Goal: Check status: Check status

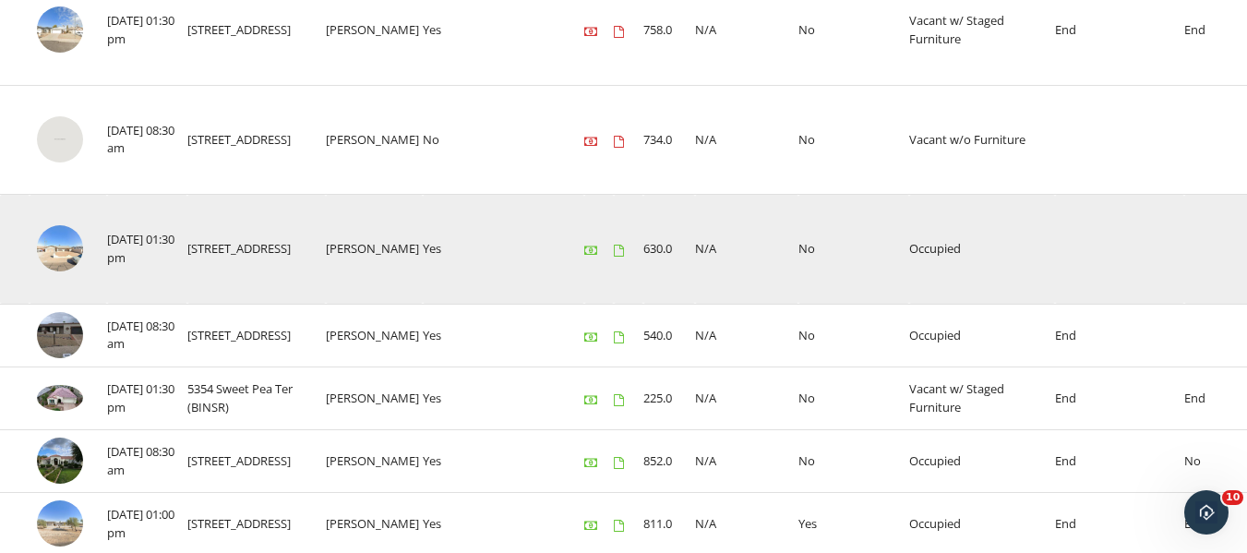
click at [52, 243] on img at bounding box center [60, 248] width 46 height 46
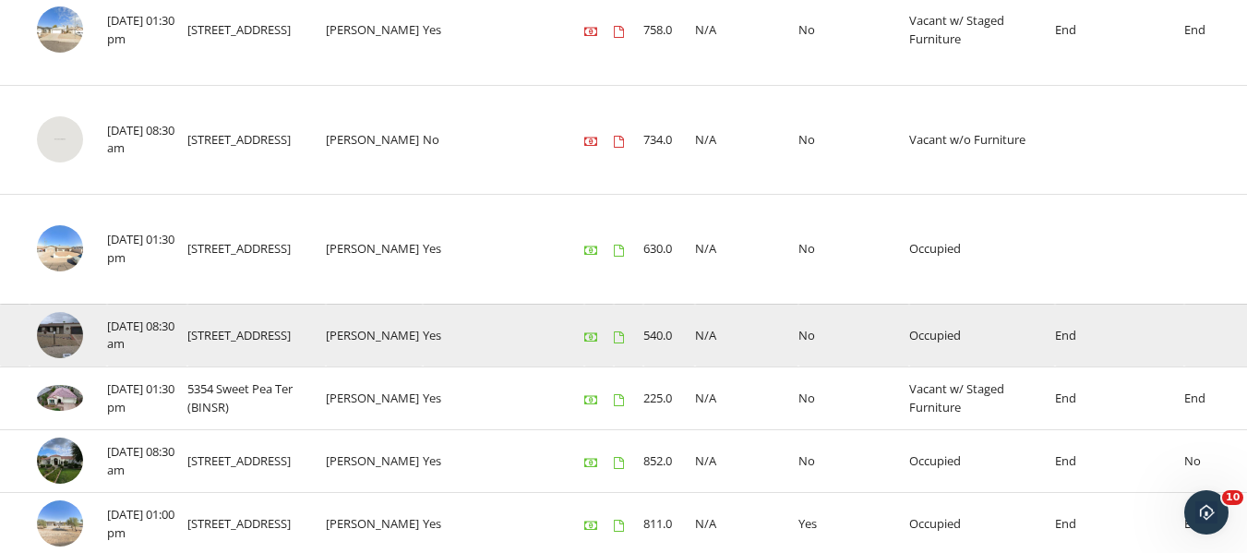
click at [64, 332] on img at bounding box center [60, 335] width 46 height 46
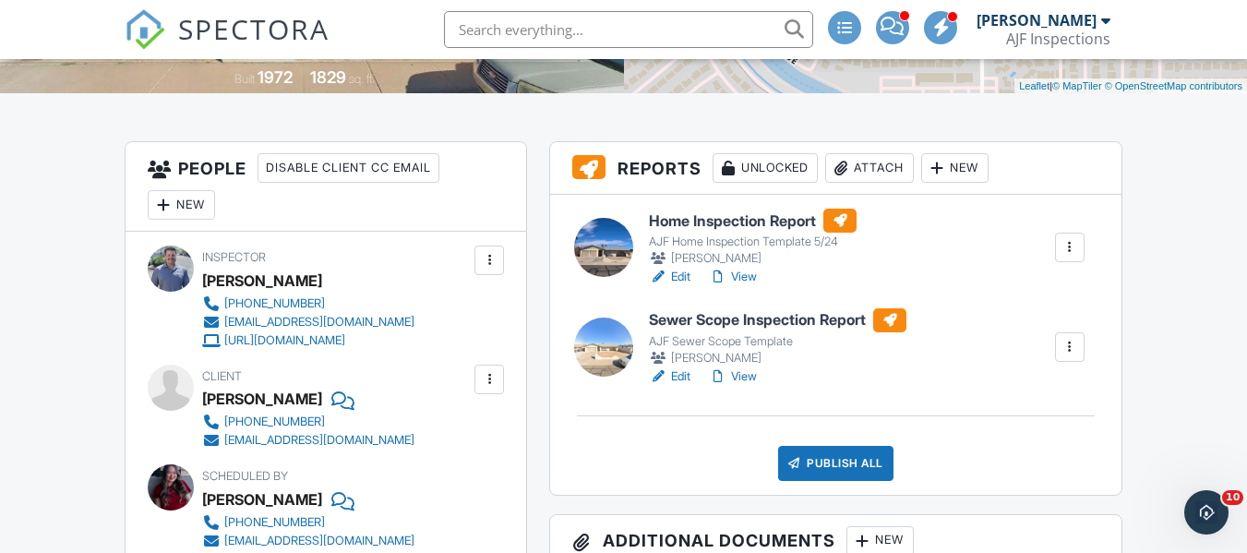
scroll to position [401, 0]
click at [749, 269] on link "View" at bounding box center [733, 276] width 48 height 18
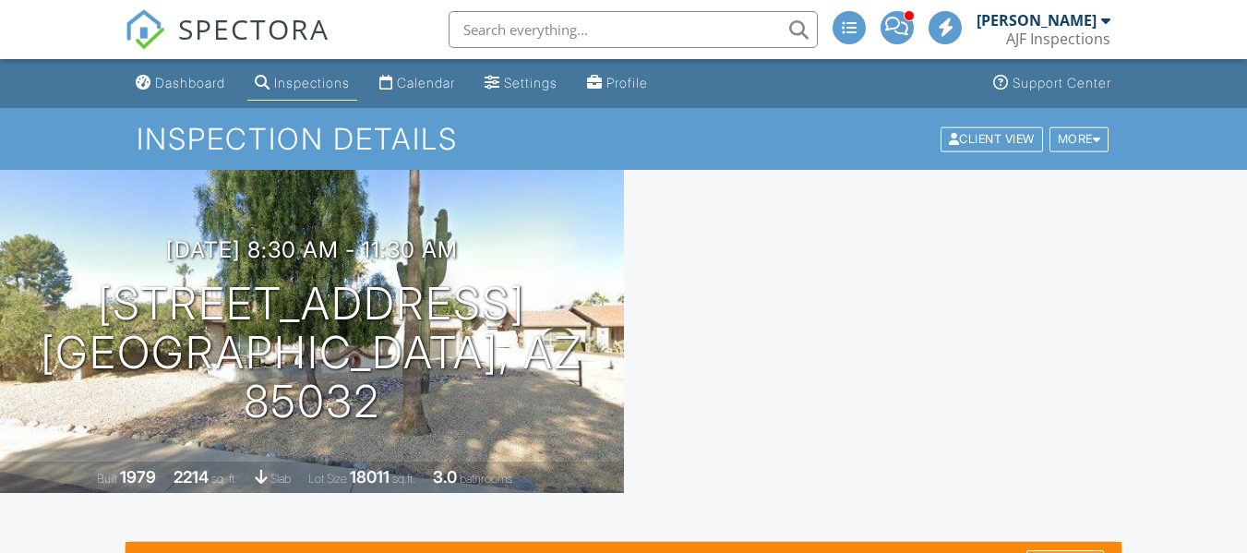
scroll to position [492, 0]
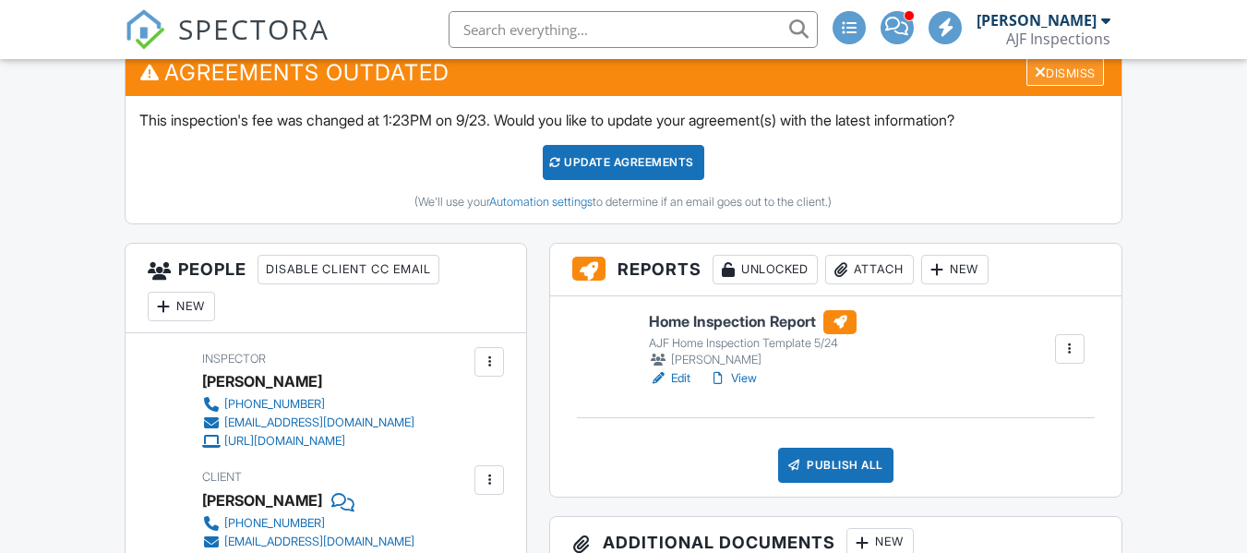
click at [1066, 73] on div "Dismiss" at bounding box center [1065, 72] width 78 height 29
click at [1045, 71] on div "Dismiss" at bounding box center [1065, 72] width 78 height 29
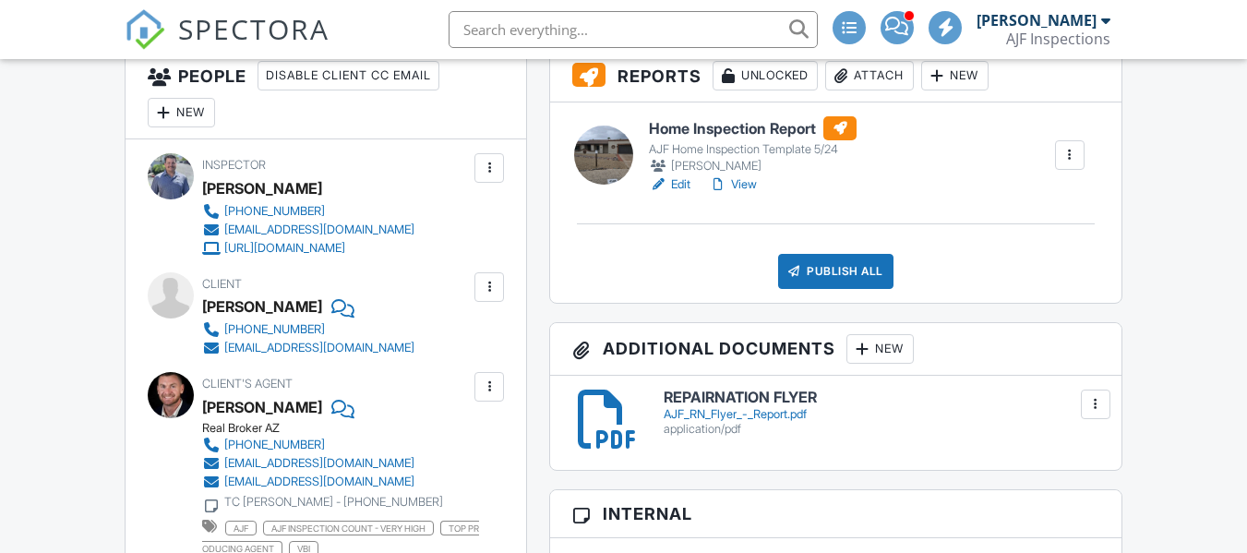
scroll to position [258, 0]
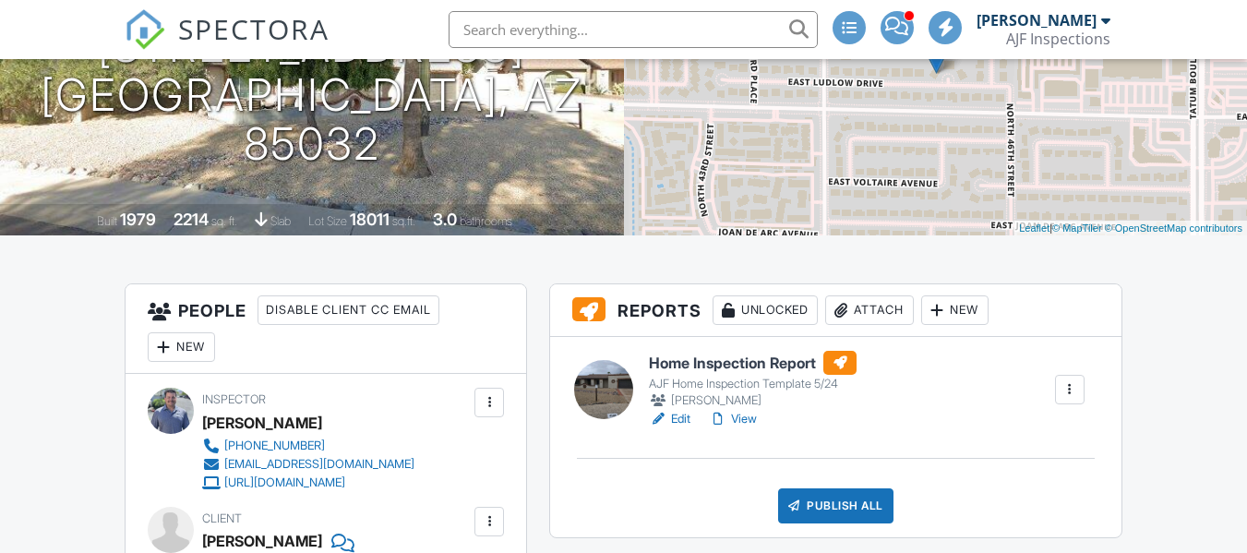
click at [749, 412] on link "View" at bounding box center [733, 419] width 48 height 18
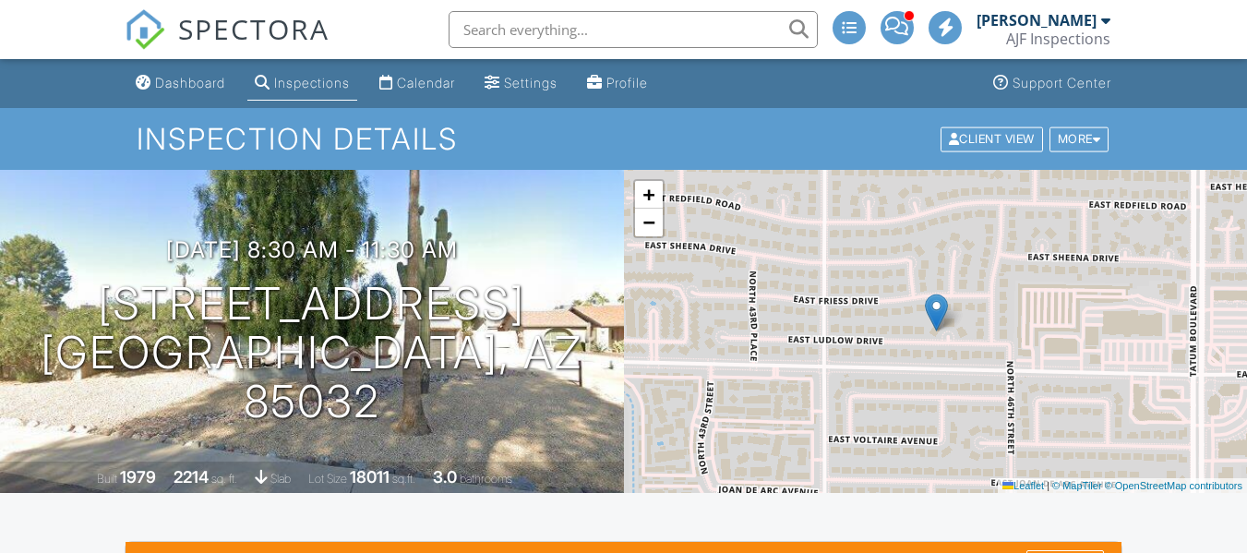
scroll to position [556, 0]
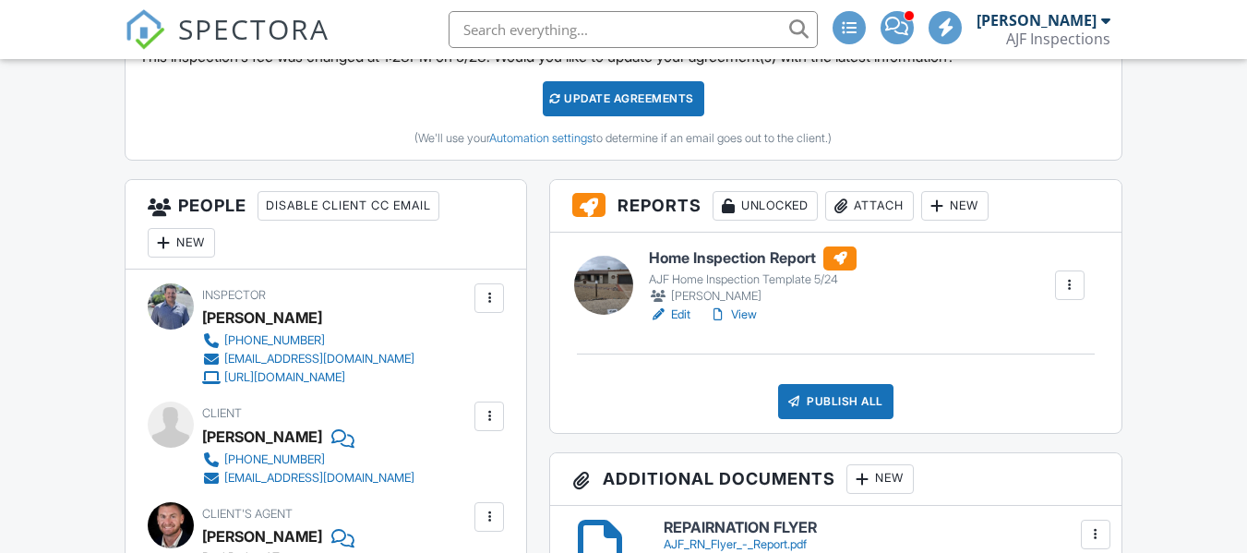
click at [750, 311] on link "View" at bounding box center [733, 315] width 48 height 18
